Goal: Use online tool/utility: Utilize a website feature to perform a specific function

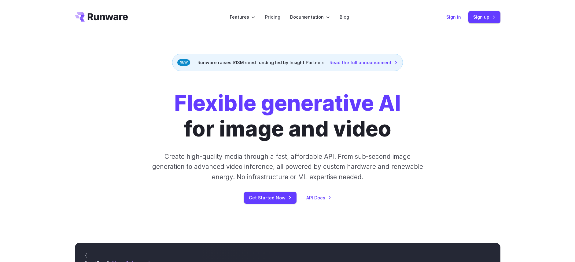
click at [454, 19] on link "Sign in" at bounding box center [453, 16] width 15 height 7
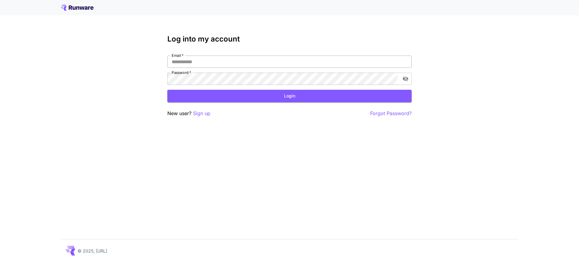
click at [214, 62] on input "Email   *" at bounding box center [289, 62] width 244 height 12
type input "**********"
click button "Login" at bounding box center [289, 96] width 244 height 13
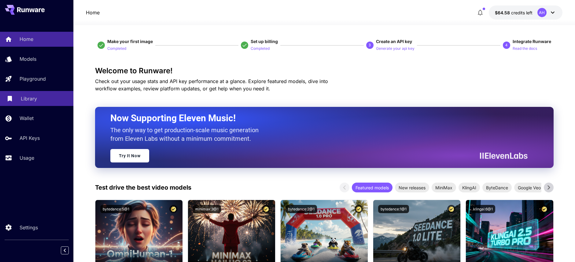
click at [28, 102] on p "Library" at bounding box center [29, 98] width 16 height 7
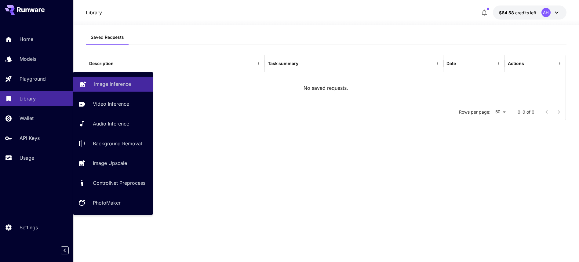
click at [108, 86] on p "Image Inference" at bounding box center [112, 83] width 37 height 7
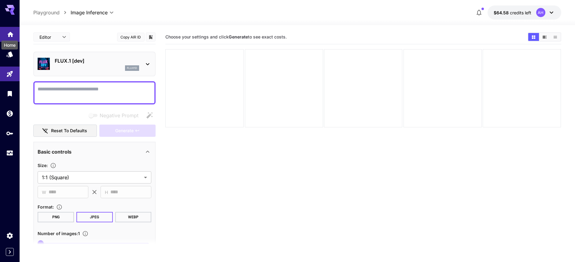
click at [12, 36] on icon "Home" at bounding box center [10, 32] width 7 height 7
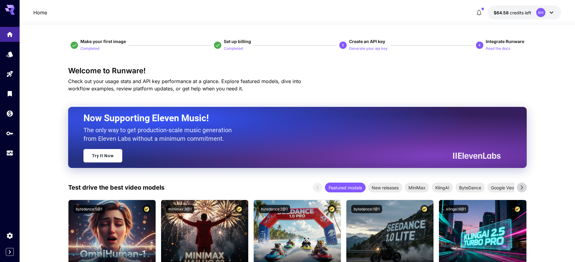
click at [11, 9] on icon at bounding box center [10, 10] width 10 height 10
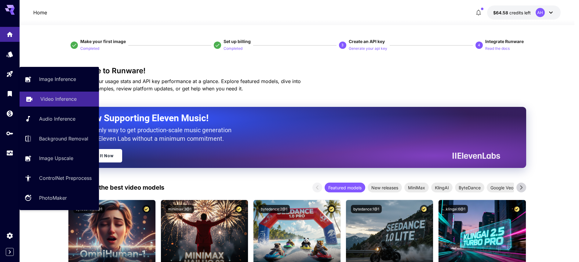
click at [53, 102] on p "Video Inference" at bounding box center [58, 98] width 36 height 7
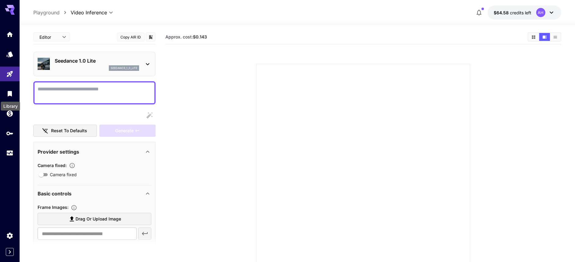
click at [14, 97] on div "Library" at bounding box center [10, 104] width 20 height 14
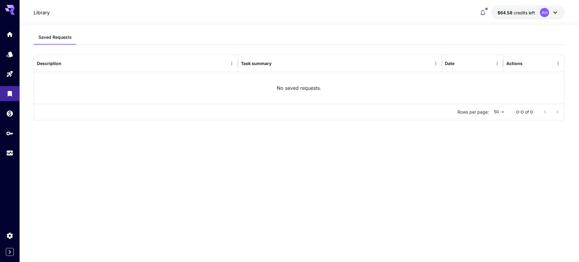
click at [13, 8] on icon at bounding box center [10, 8] width 10 height 6
click at [13, 35] on icon "Home" at bounding box center [10, 32] width 6 height 5
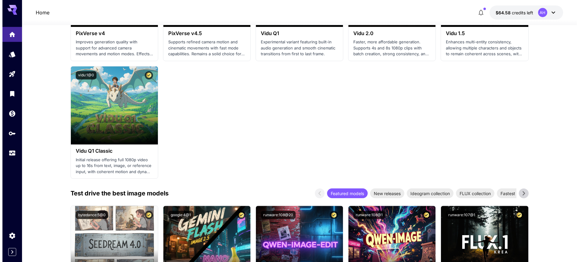
scroll to position [606, 0]
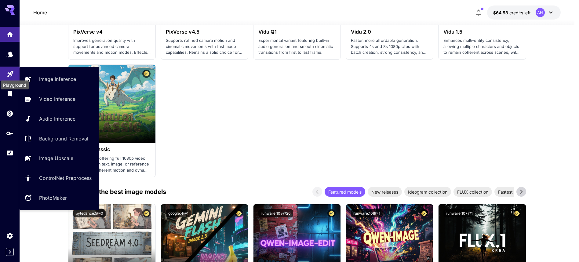
click at [11, 74] on icon "Playground" at bounding box center [10, 72] width 6 height 6
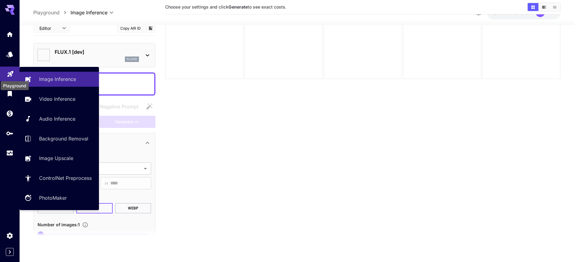
type input "**********"
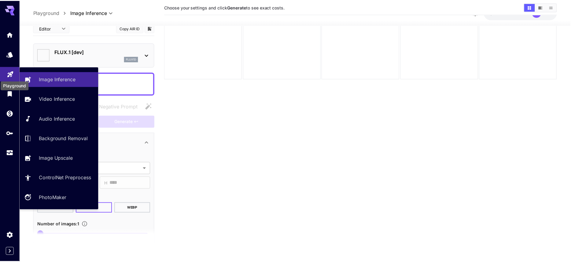
scroll to position [48, 0]
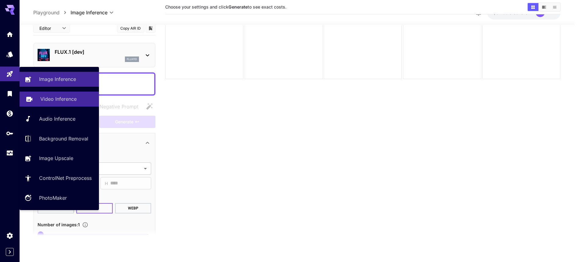
click at [57, 101] on p "Video Inference" at bounding box center [58, 98] width 36 height 7
type input "**********"
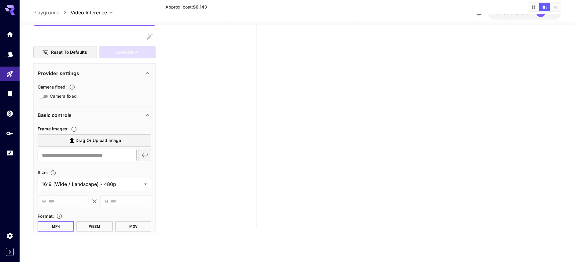
scroll to position [99, 0]
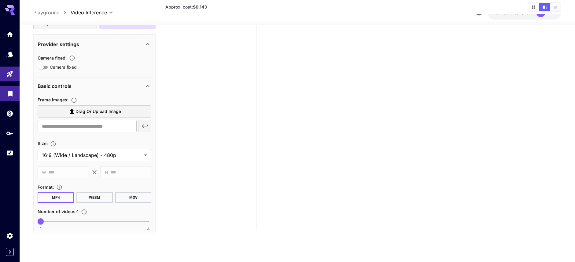
click at [15, 96] on link at bounding box center [10, 93] width 20 height 15
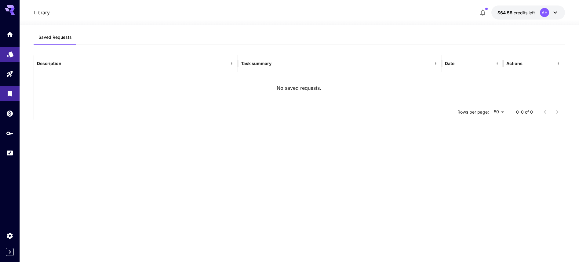
click at [12, 59] on link at bounding box center [10, 54] width 20 height 15
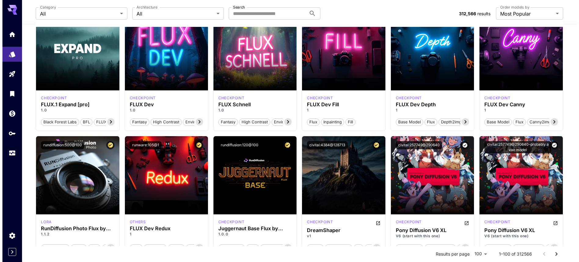
scroll to position [210, 0]
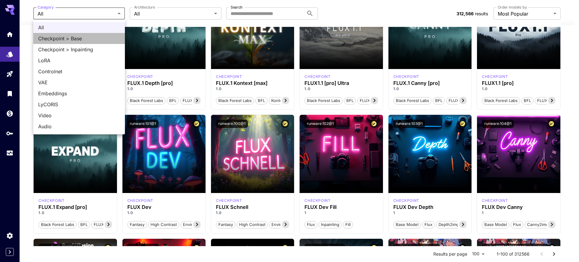
click at [80, 38] on span "Checkpoint > Base" at bounding box center [79, 38] width 82 height 7
type input "**********"
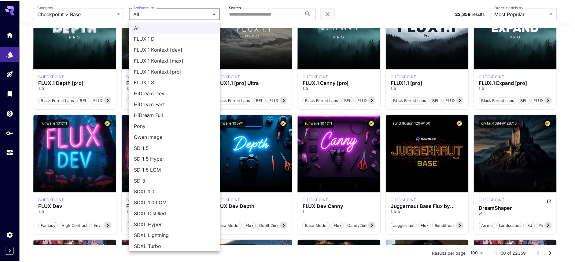
scroll to position [3, 0]
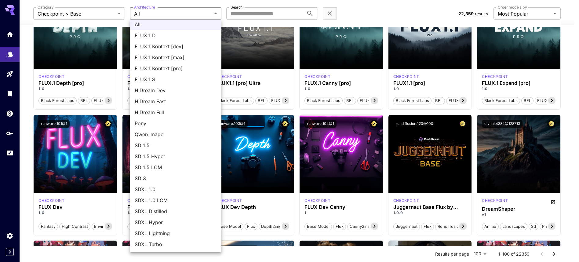
click at [254, 16] on div at bounding box center [289, 131] width 579 height 262
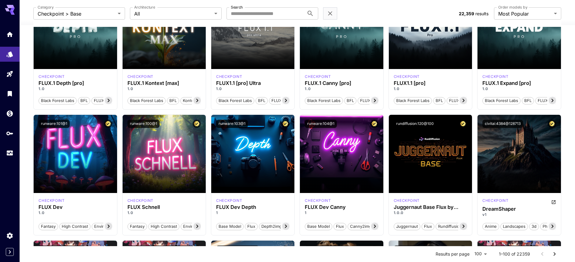
click at [254, 16] on div "All FLUX.1 D FLUX.1 Kontext [dev] FLUX.1 Kontext [max] FLUX.1 Kontext [pro] FLU…" at bounding box center [287, 131] width 575 height 262
click at [240, 14] on input "Search" at bounding box center [265, 13] width 78 height 12
type input "****"
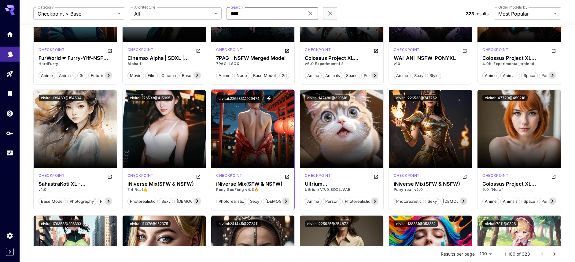
scroll to position [875, 0]
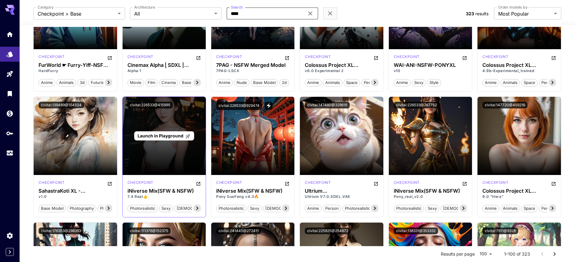
click at [173, 164] on div "Launch in Playground" at bounding box center [164, 136] width 83 height 78
click at [174, 138] on span "Launch in Playground" at bounding box center [161, 135] width 46 height 5
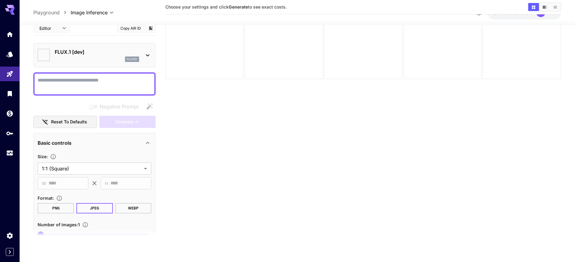
scroll to position [48, 0]
click at [119, 84] on textarea "Negative Prompt" at bounding box center [95, 83] width 114 height 15
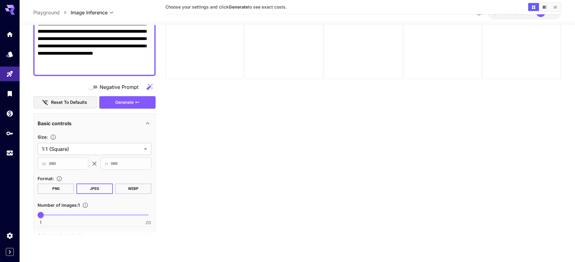
scroll to position [99, 0]
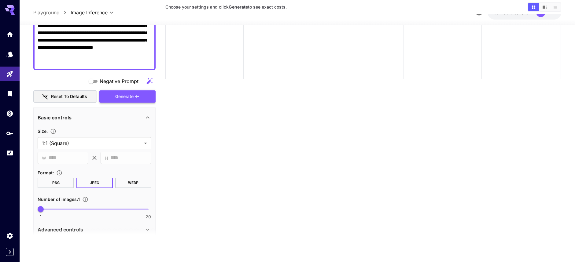
type textarea "**********"
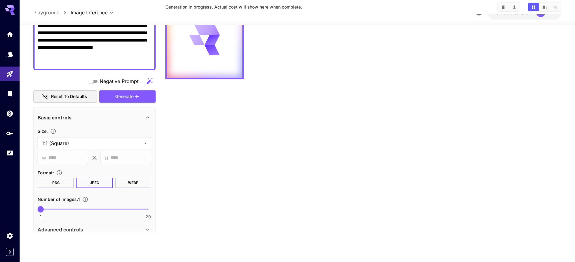
drag, startPoint x: 140, startPoint y: 95, endPoint x: 133, endPoint y: 122, distance: 27.6
click at [134, 122] on div "**********" at bounding box center [94, 137] width 122 height 431
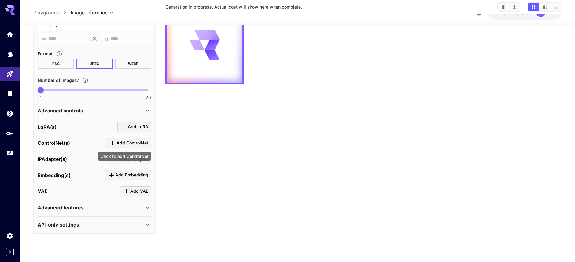
scroll to position [0, 0]
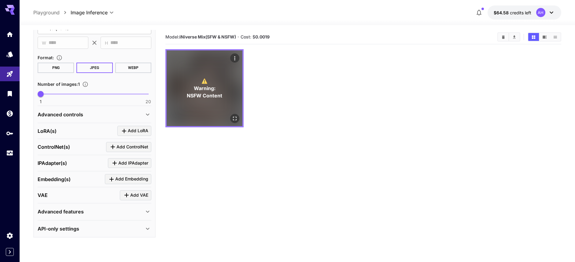
click at [197, 106] on div "⚠️ Warning: NSFW Content" at bounding box center [205, 88] width 76 height 76
click at [208, 85] on span "Warning:" at bounding box center [205, 88] width 22 height 7
click at [235, 58] on icon "Actions" at bounding box center [235, 58] width 6 height 6
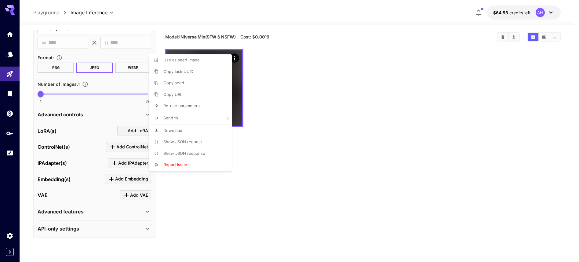
click at [240, 80] on div at bounding box center [289, 131] width 579 height 262
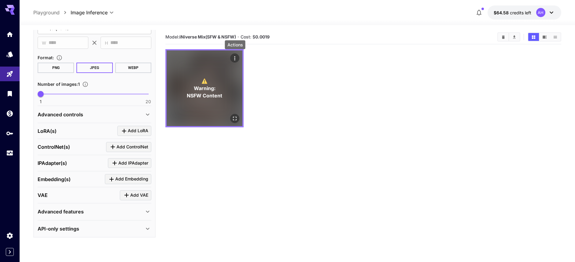
click at [217, 92] on p "⚠️ Warning: NSFW Content" at bounding box center [204, 88] width 35 height 22
click at [217, 91] on p "⚠️ Warning: NSFW Content" at bounding box center [204, 88] width 35 height 22
click at [205, 80] on span "⚠️" at bounding box center [205, 80] width 6 height 7
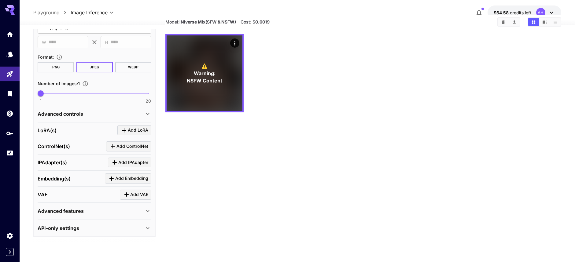
scroll to position [48, 0]
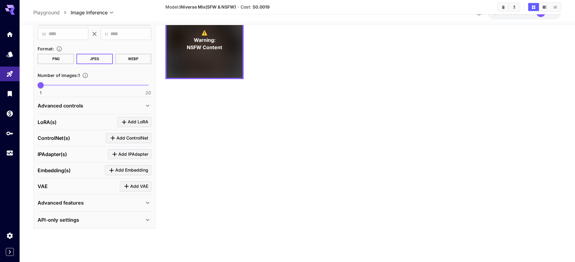
click at [144, 206] on icon at bounding box center [147, 202] width 7 height 7
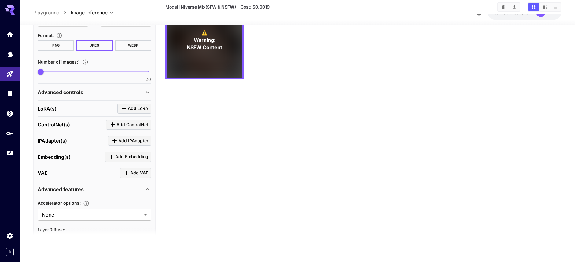
scroll to position [274, 0]
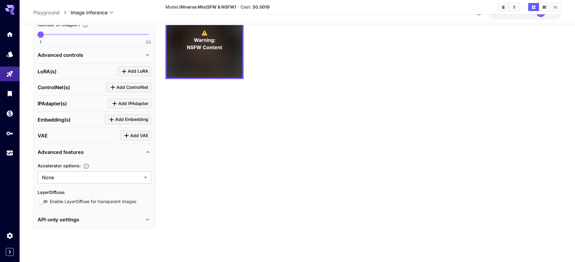
click at [145, 221] on div "**********" at bounding box center [94, 81] width 122 height 296
click at [144, 220] on icon at bounding box center [147, 219] width 7 height 7
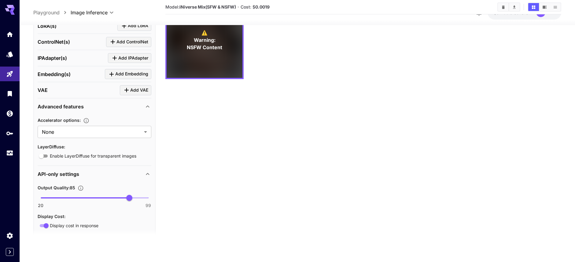
scroll to position [406, 0]
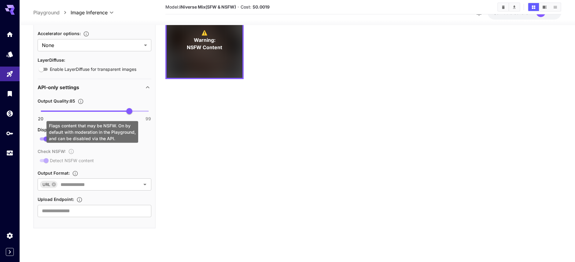
click at [45, 160] on div "Check NSFW : Detect NSFW content" at bounding box center [95, 156] width 114 height 17
drag, startPoint x: 70, startPoint y: 156, endPoint x: 75, endPoint y: 156, distance: 5.2
click at [70, 156] on div "Check NSFW : Detect NSFW content" at bounding box center [95, 156] width 114 height 17
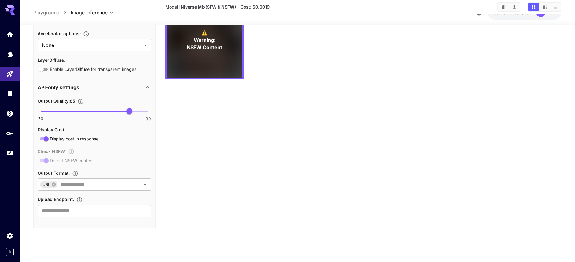
click at [165, 153] on main "**********" at bounding box center [296, 115] width 527 height 267
click at [141, 186] on icon "Open" at bounding box center [144, 184] width 7 height 7
click at [141, 186] on icon "Close" at bounding box center [144, 184] width 7 height 7
click at [141, 186] on icon "Open" at bounding box center [144, 184] width 7 height 7
click at [141, 186] on icon "Close" at bounding box center [144, 184] width 7 height 7
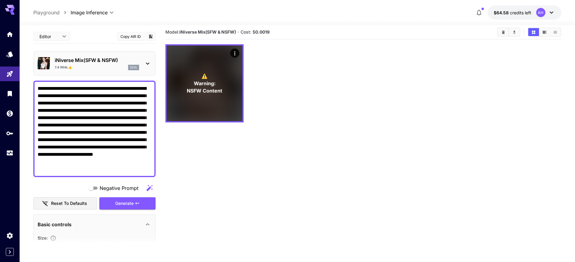
scroll to position [0, 0]
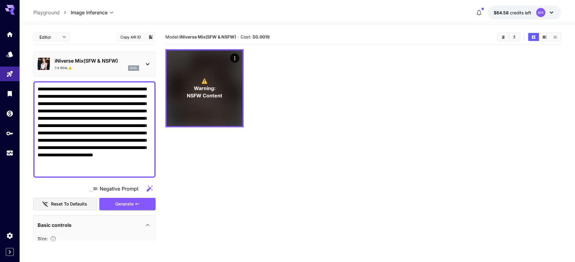
click at [545, 14] on div "AH" at bounding box center [545, 12] width 19 height 9
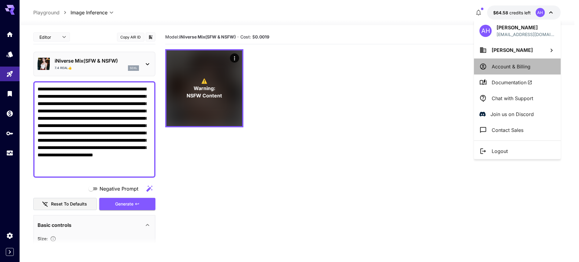
click at [527, 68] on p "Account & Billing" at bounding box center [511, 66] width 39 height 7
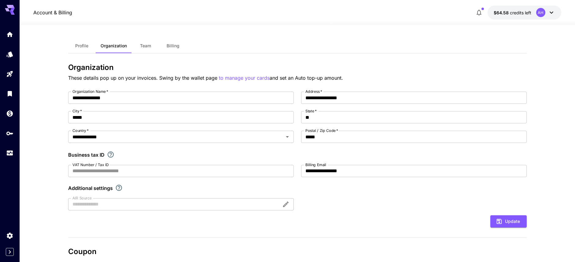
click at [150, 46] on span "Team" at bounding box center [145, 46] width 11 height 6
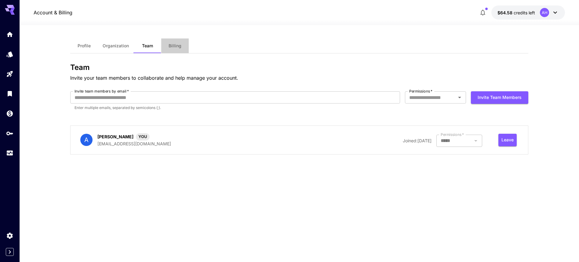
drag, startPoint x: 181, startPoint y: 49, endPoint x: 142, endPoint y: 48, distance: 38.8
click at [181, 49] on span "Billing" at bounding box center [175, 46] width 13 height 6
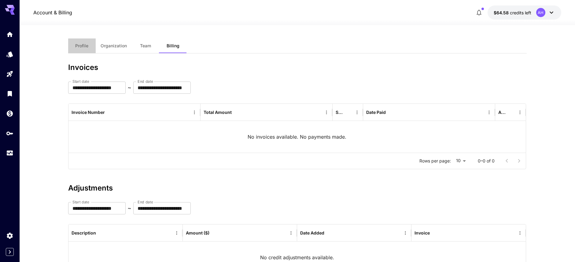
click at [83, 48] on span "Profile" at bounding box center [81, 46] width 13 height 6
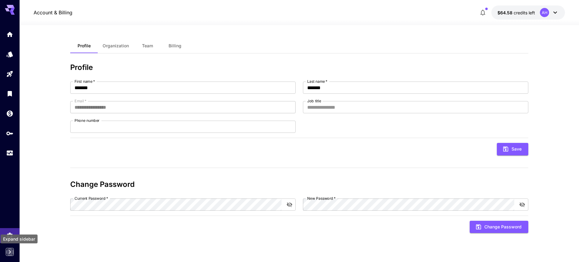
click at [10, 252] on icon "Expand sidebar" at bounding box center [10, 252] width 2 height 4
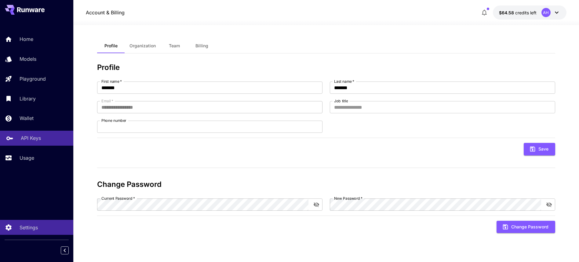
click at [32, 142] on p "API Keys" at bounding box center [31, 137] width 20 height 7
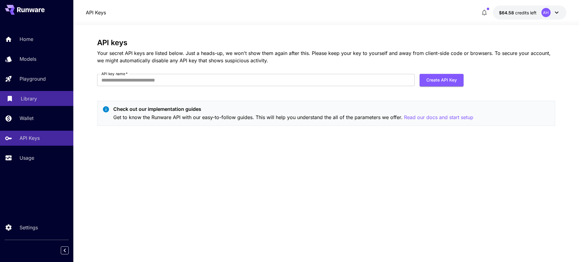
click at [30, 99] on p "Library" at bounding box center [29, 98] width 16 height 7
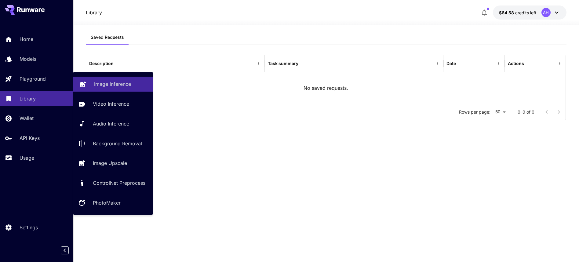
click at [33, 78] on p "Playground" at bounding box center [33, 78] width 26 height 7
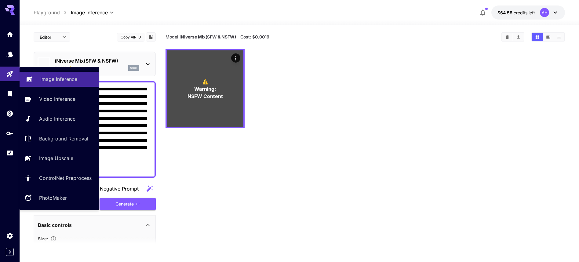
type input "*******"
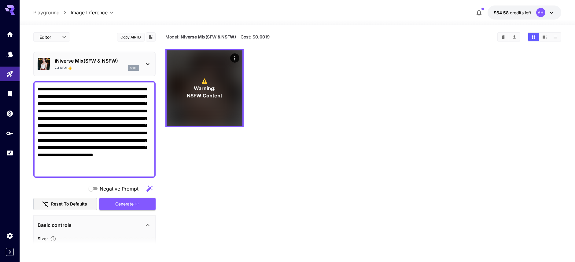
click at [17, 10] on div at bounding box center [10, 7] width 20 height 15
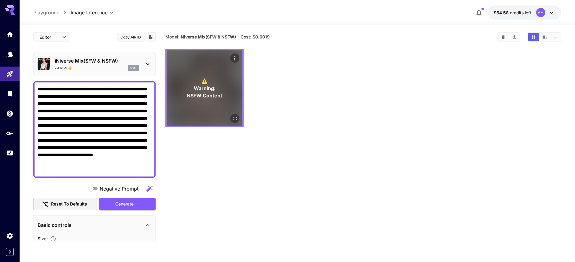
click at [206, 87] on span "Warning:" at bounding box center [205, 88] width 22 height 7
click at [236, 60] on icon "Actions" at bounding box center [235, 58] width 6 height 6
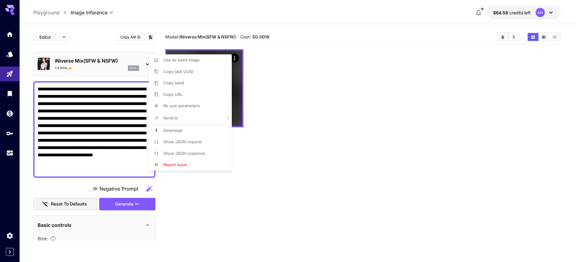
click at [237, 84] on div at bounding box center [289, 131] width 579 height 262
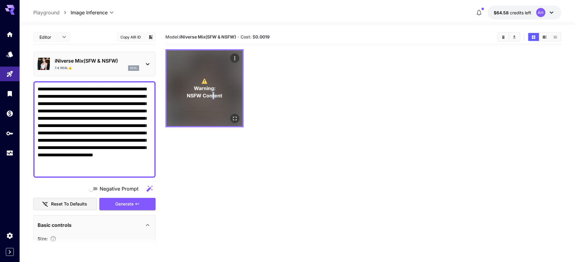
click at [214, 98] on span "NSFW Content" at bounding box center [204, 95] width 35 height 7
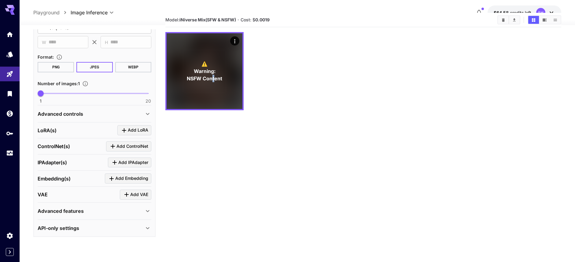
scroll to position [48, 0]
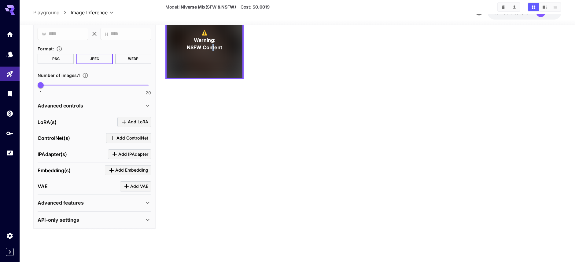
click at [144, 205] on icon at bounding box center [147, 202] width 7 height 7
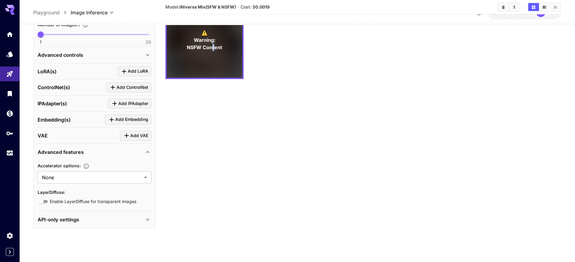
click at [144, 219] on icon at bounding box center [147, 219] width 7 height 7
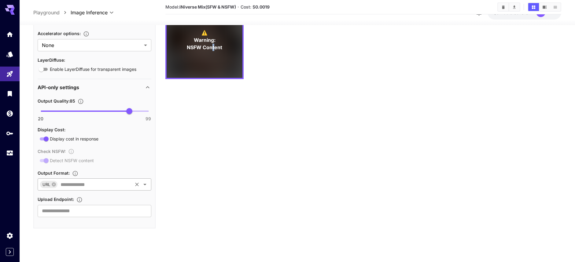
click at [142, 187] on icon "Open" at bounding box center [144, 184] width 7 height 7
click at [142, 168] on div "Output Quality : 85 20 99 85 Display Cost : Display cost in response Check NSFW…" at bounding box center [95, 157] width 114 height 120
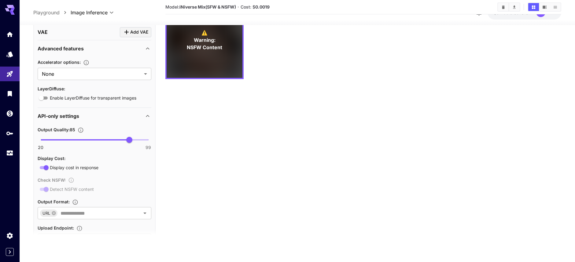
scroll to position [307, 0]
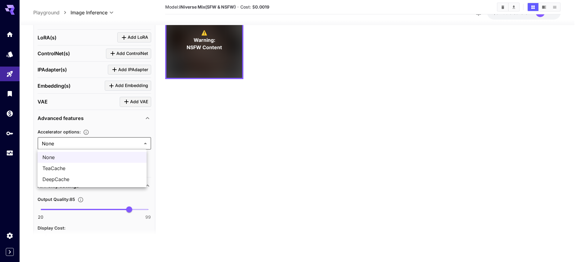
click at [142, 144] on body "**********" at bounding box center [289, 107] width 579 height 310
click at [126, 130] on div at bounding box center [289, 131] width 579 height 262
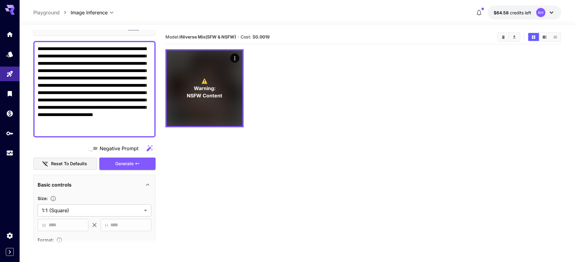
scroll to position [0, 0]
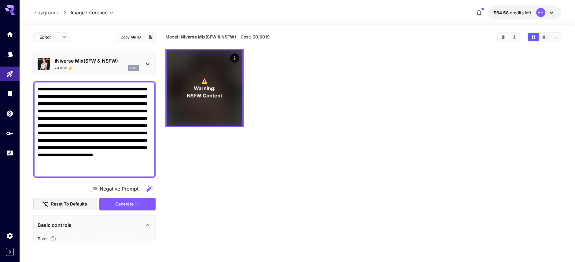
click at [104, 65] on div "iNiverse Mix(SFW & NSFW) 7.4 Real👍 sdxl" at bounding box center [97, 64] width 84 height 14
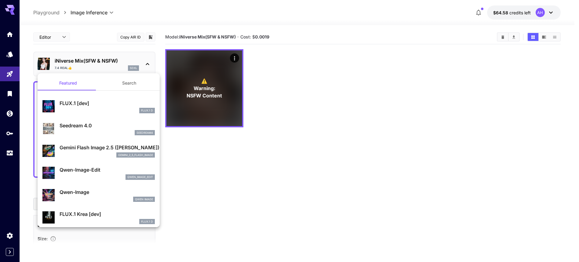
click at [84, 105] on p "FLUX.1 [dev]" at bounding box center [107, 103] width 95 height 7
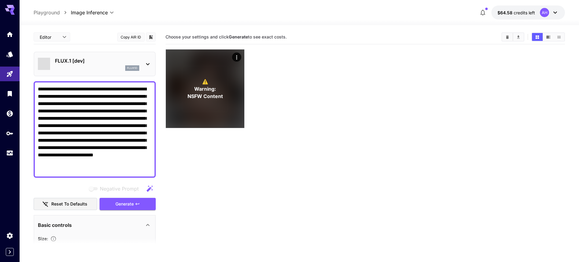
type input "**"
type input "***"
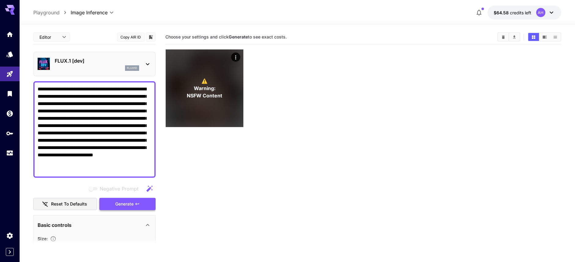
click at [127, 204] on span "Generate" at bounding box center [124, 204] width 18 height 8
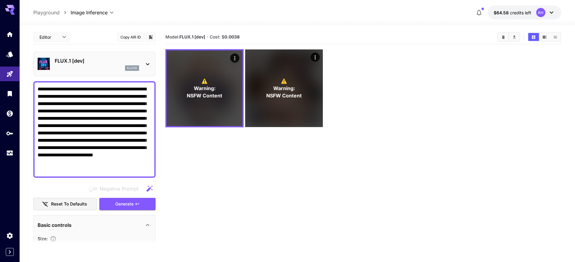
click at [81, 62] on p "FLUX.1 [dev]" at bounding box center [97, 60] width 84 height 7
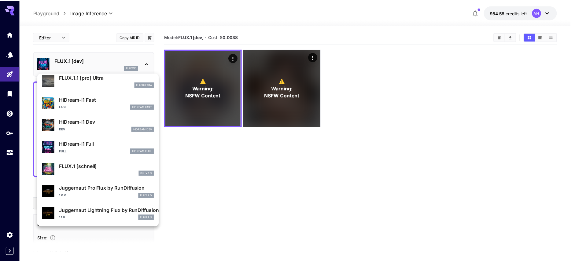
scroll to position [430, 0]
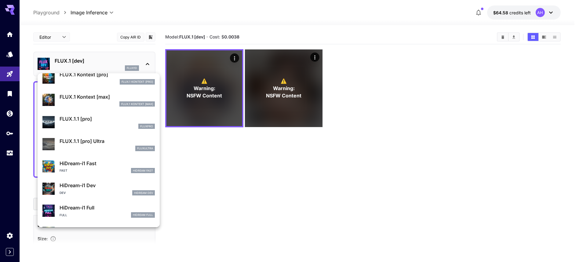
click at [90, 122] on p "FLUX.1.1 [pro]" at bounding box center [107, 118] width 95 height 7
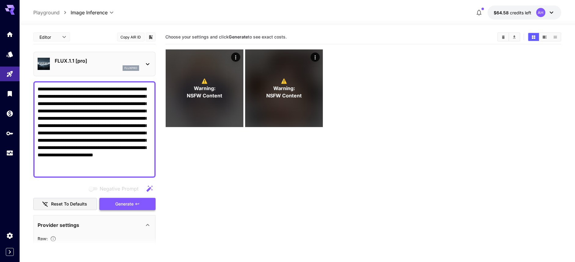
click at [120, 207] on span "Generate" at bounding box center [124, 204] width 18 height 8
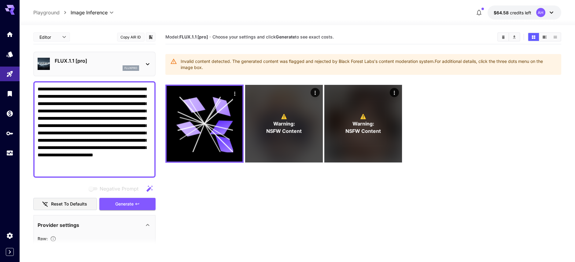
click at [144, 65] on icon at bounding box center [147, 64] width 7 height 7
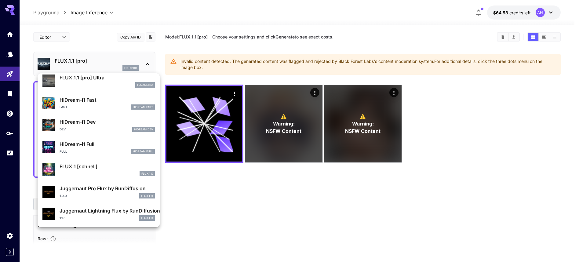
scroll to position [494, 0]
click at [97, 160] on div "FLUX.1 [schnell] FLUX.1 S" at bounding box center [98, 169] width 112 height 19
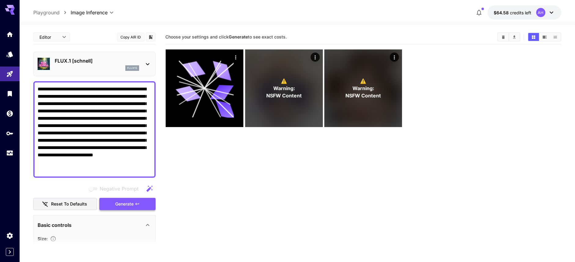
click at [119, 204] on span "Generate" at bounding box center [124, 204] width 18 height 8
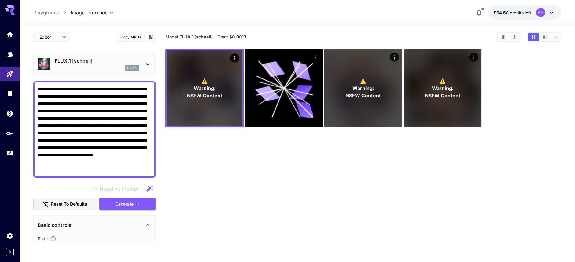
click at [58, 13] on p "Playground" at bounding box center [46, 12] width 26 height 7
click at [144, 64] on icon at bounding box center [147, 64] width 7 height 7
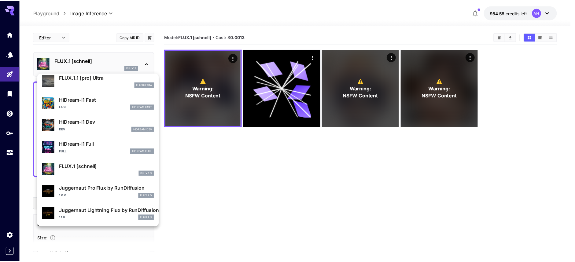
scroll to position [494, 0]
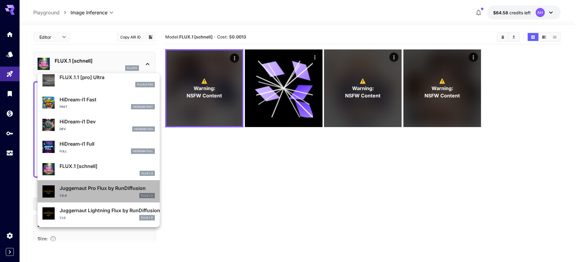
click at [108, 199] on div "Juggernaut Pro Flux by RunDiffusion 1.0.0 FLUX.1 D" at bounding box center [98, 191] width 112 height 19
type input "**"
type input "*"
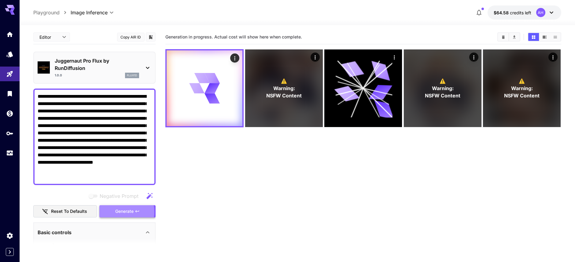
click at [115, 212] on span "Generate" at bounding box center [124, 212] width 18 height 8
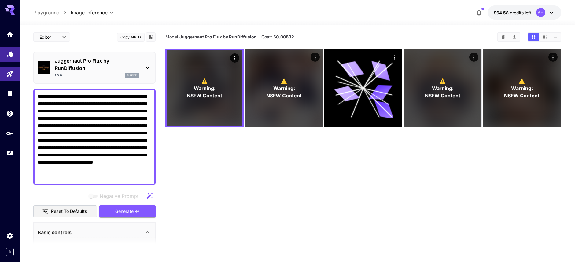
click at [13, 59] on link at bounding box center [10, 54] width 20 height 15
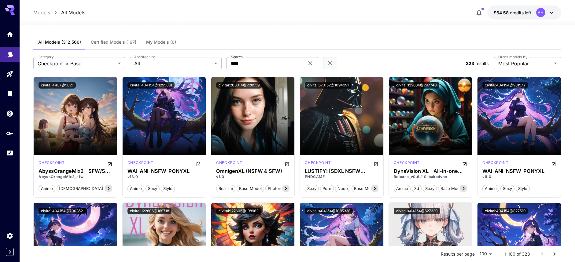
click at [270, 63] on input "****" at bounding box center [265, 63] width 78 height 12
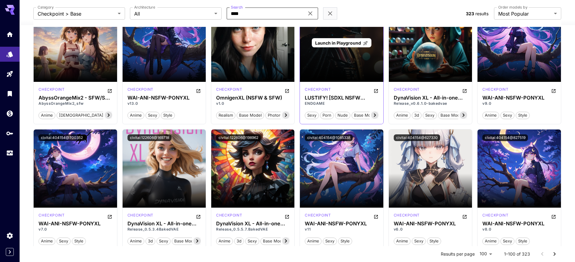
scroll to position [10, 0]
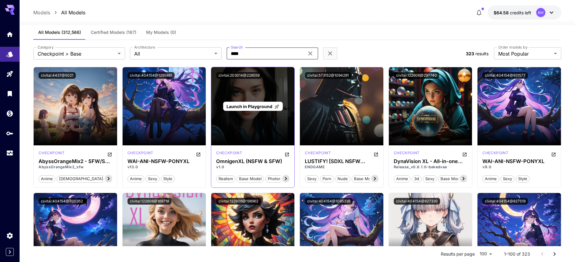
click at [242, 96] on div "Launch in Playground" at bounding box center [252, 106] width 83 height 78
click at [249, 110] on div "Launch in Playground" at bounding box center [253, 106] width 60 height 9
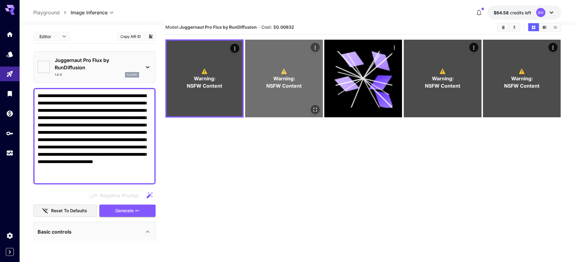
type input "**"
type input "***"
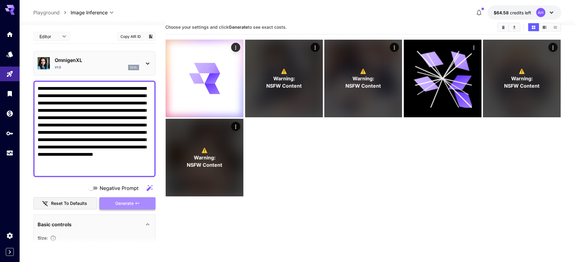
click at [129, 206] on span "Generate" at bounding box center [124, 204] width 18 height 8
